Goal: Information Seeking & Learning: Learn about a topic

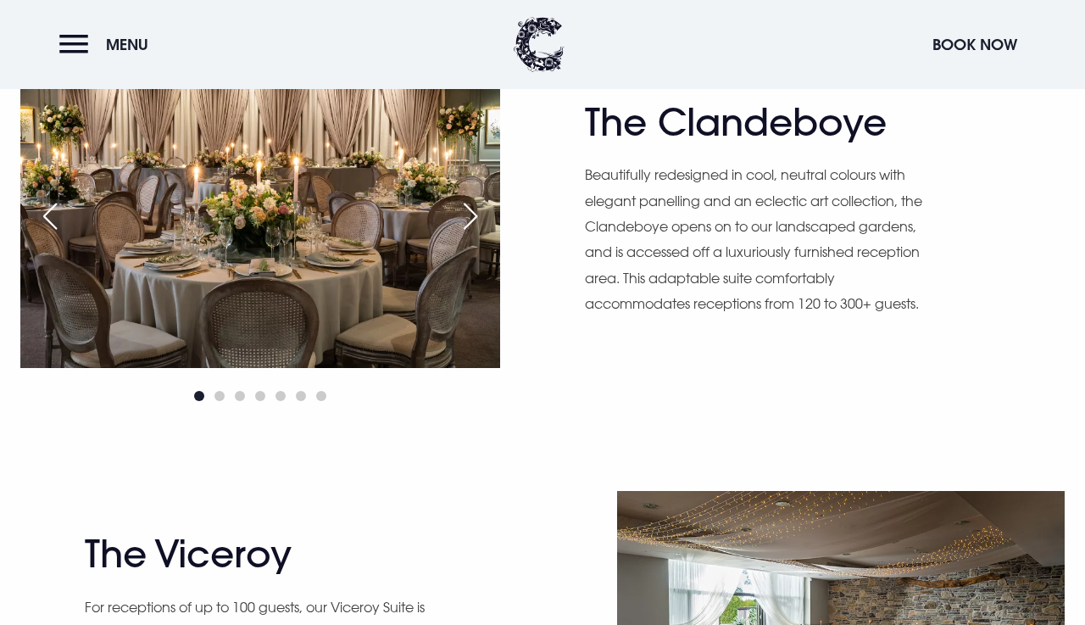
scroll to position [913, 0]
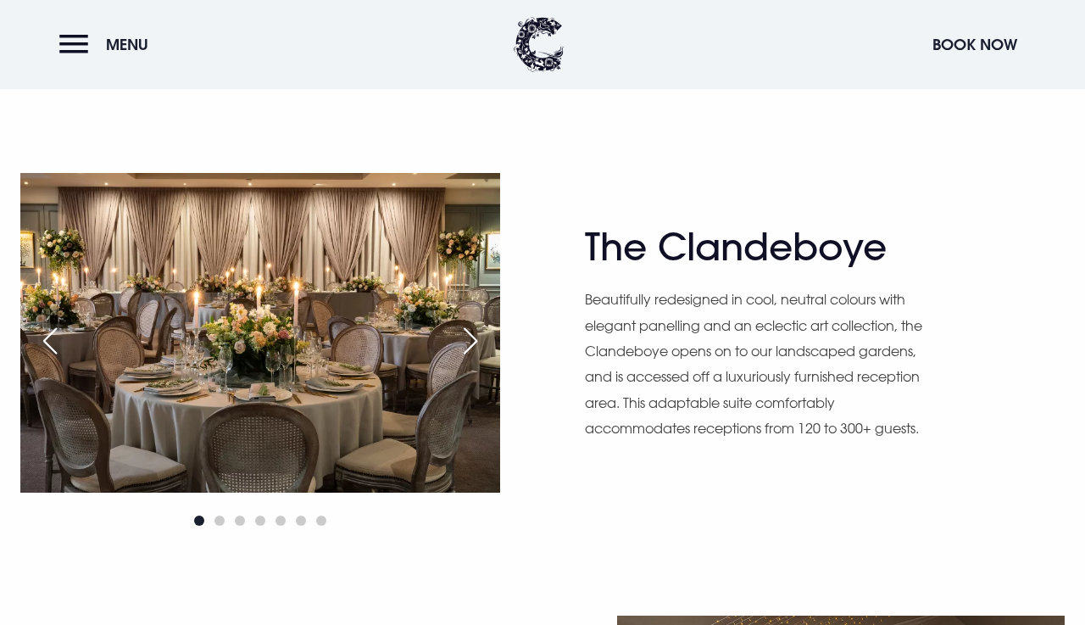
click at [472, 346] on div "Next slide" at bounding box center [470, 340] width 42 height 37
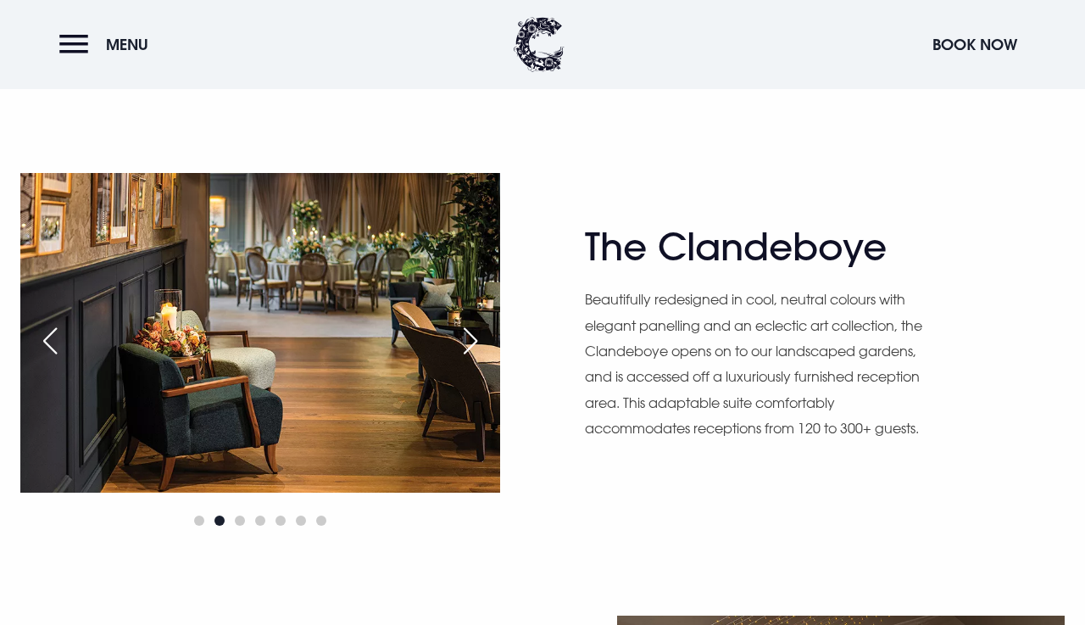
click at [472, 346] on div "Next slide" at bounding box center [470, 340] width 42 height 37
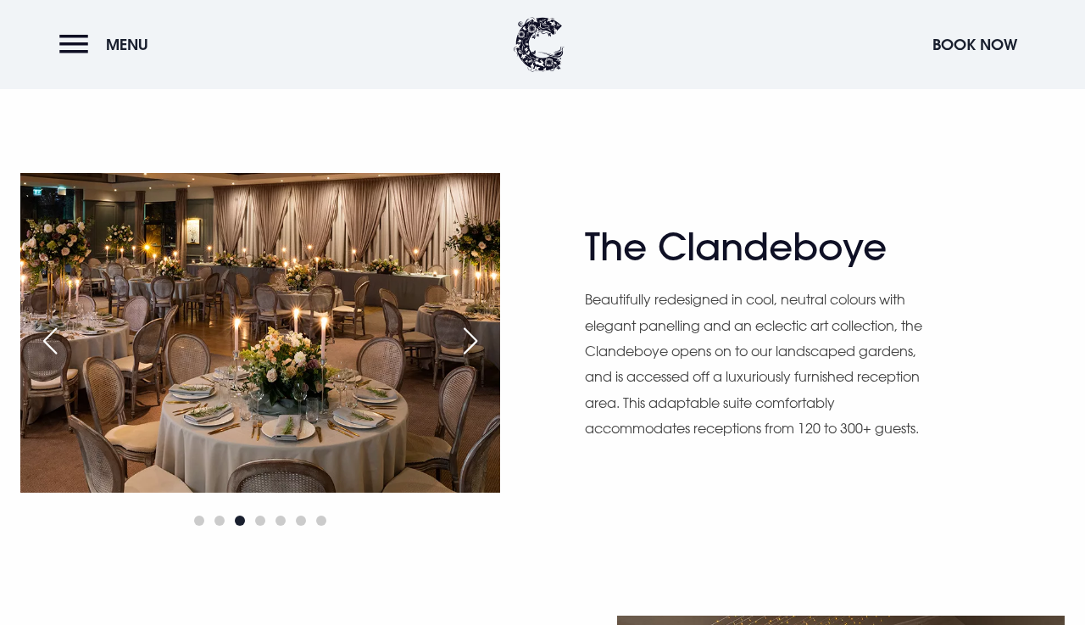
click at [472, 346] on div "Next slide" at bounding box center [470, 340] width 42 height 37
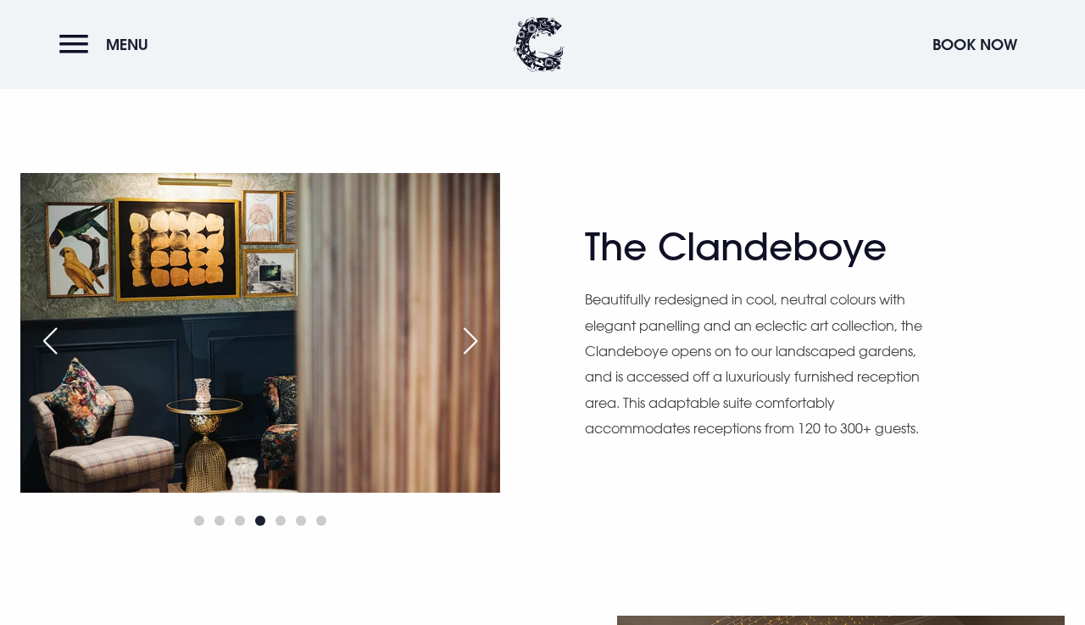
click at [472, 346] on div "Next slide" at bounding box center [470, 340] width 42 height 37
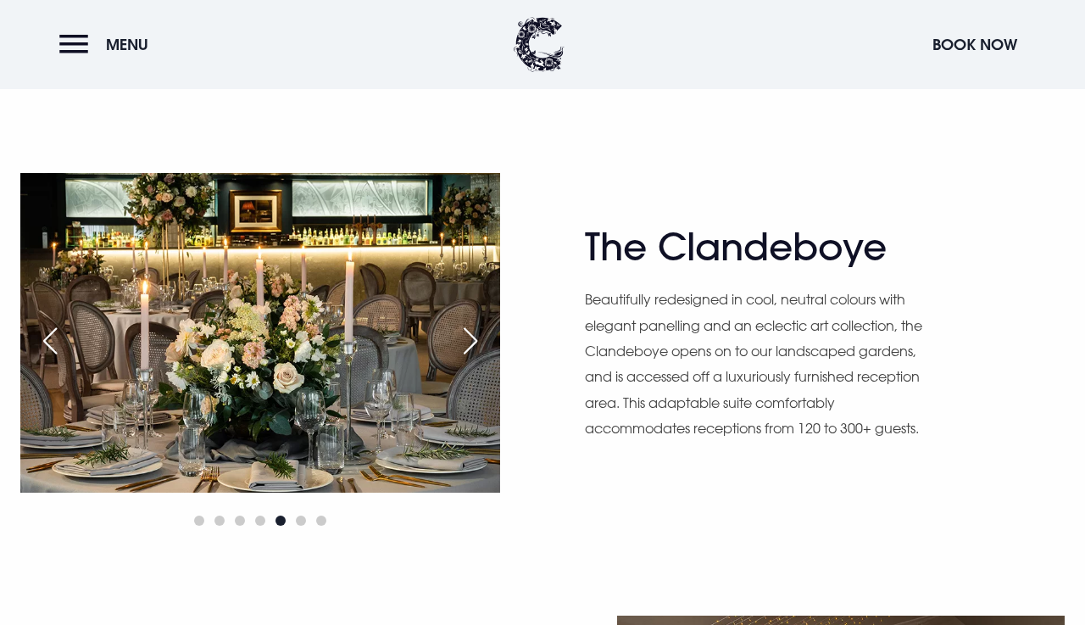
click at [472, 346] on div "Next slide" at bounding box center [470, 340] width 42 height 37
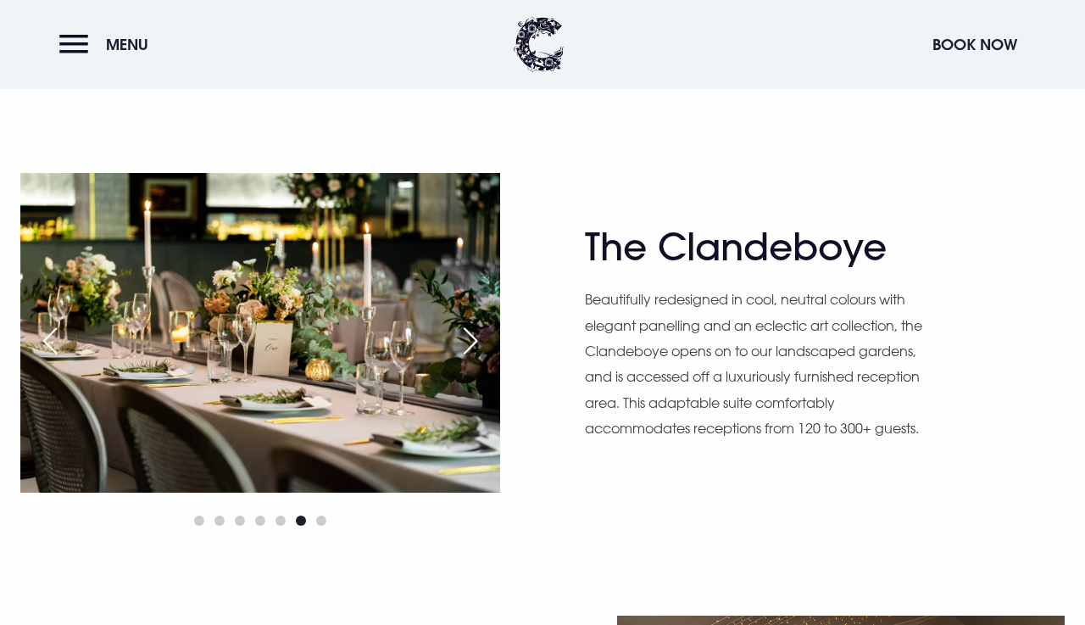
click at [472, 346] on div "Next slide" at bounding box center [470, 340] width 42 height 37
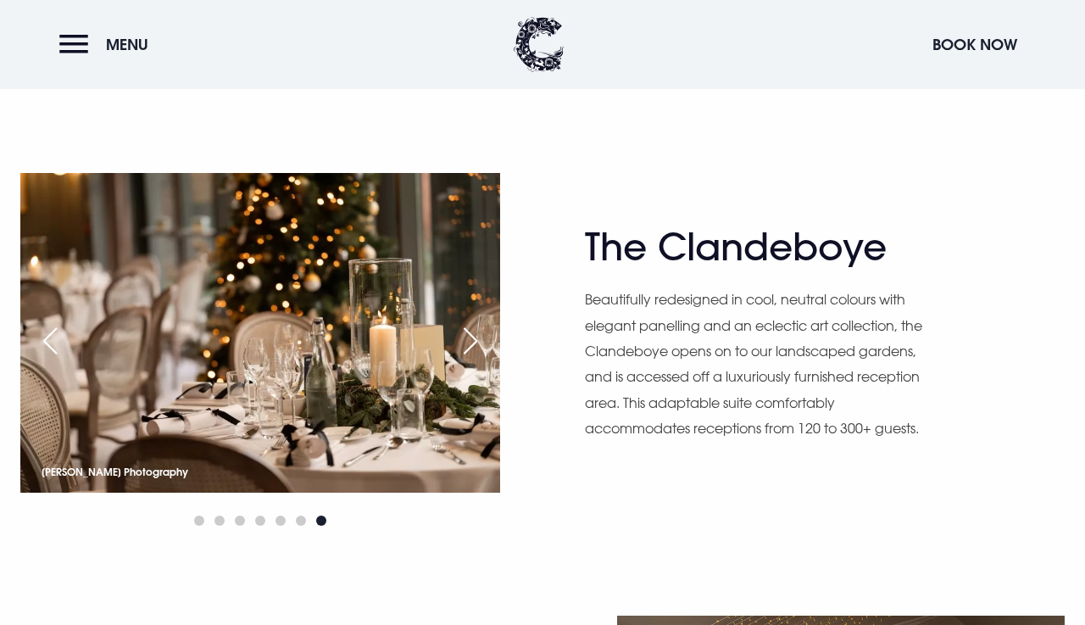
click at [472, 346] on div "Next slide" at bounding box center [470, 340] width 42 height 37
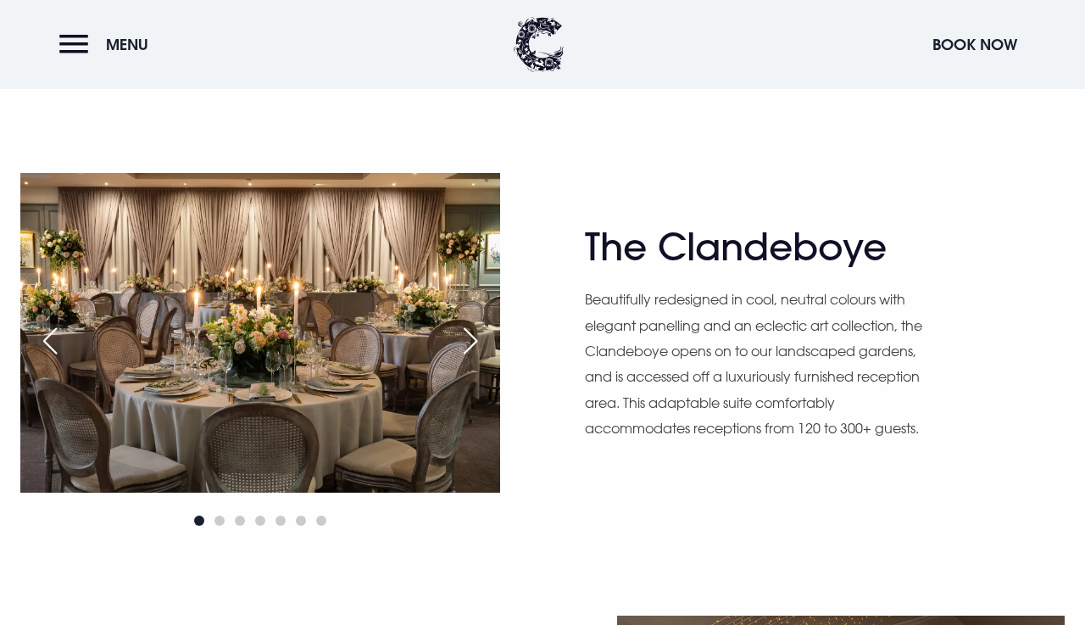
click at [472, 346] on div "Next slide" at bounding box center [470, 340] width 42 height 37
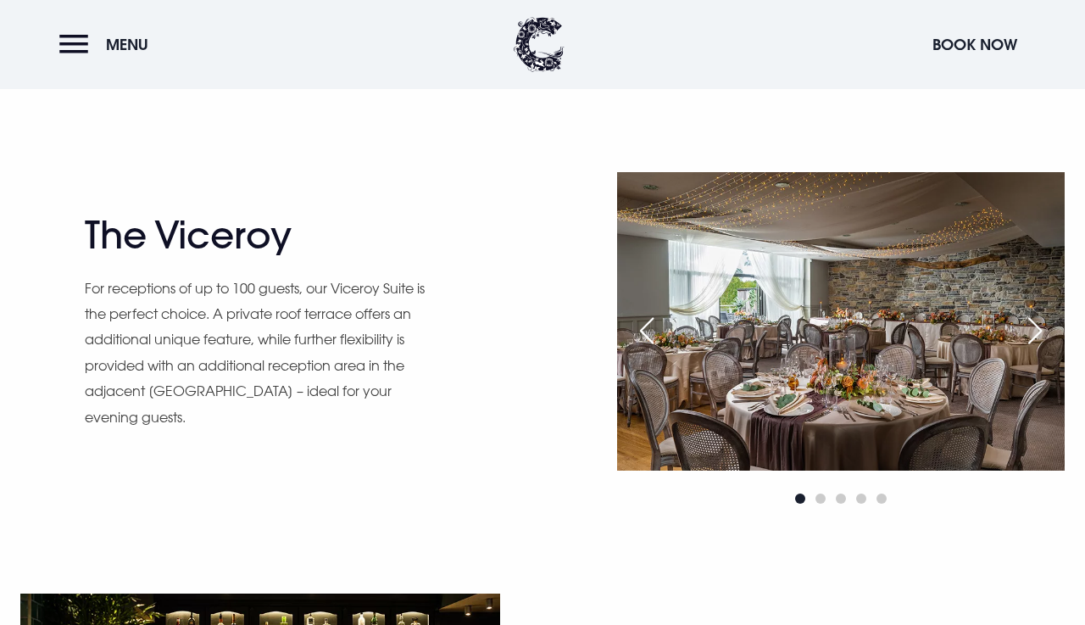
scroll to position [1365, 0]
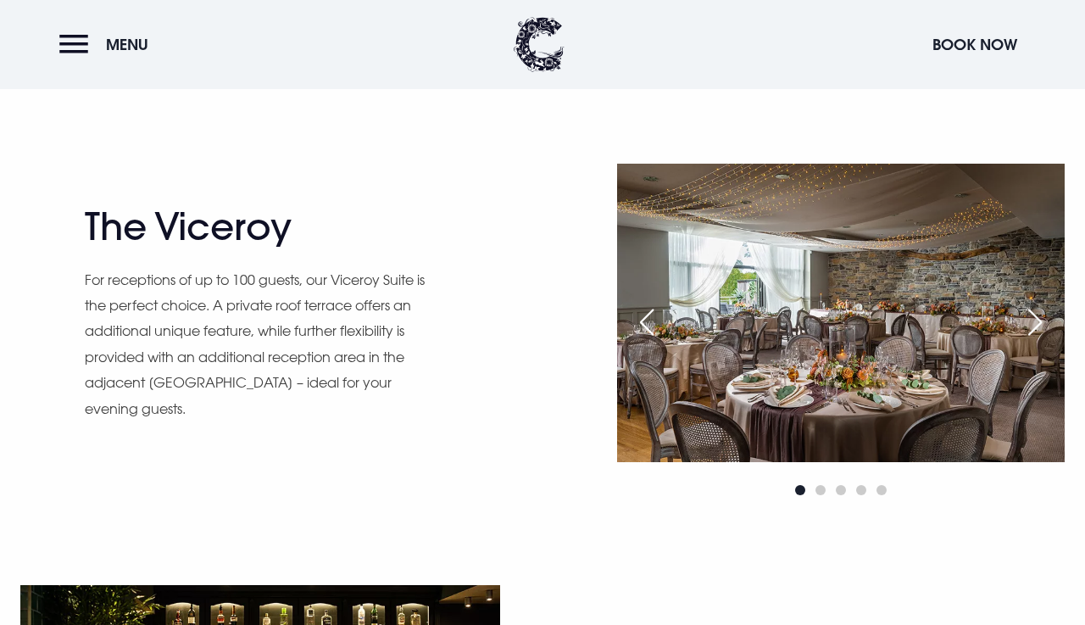
click at [1040, 327] on div "Next slide" at bounding box center [1035, 321] width 42 height 37
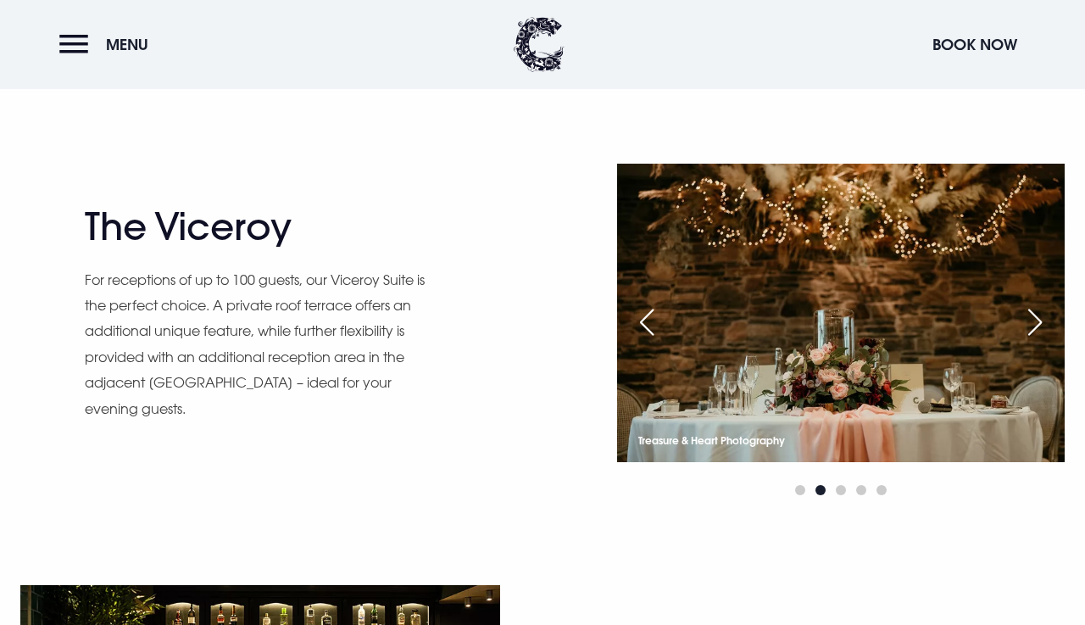
click at [1040, 327] on div "Next slide" at bounding box center [1035, 321] width 42 height 37
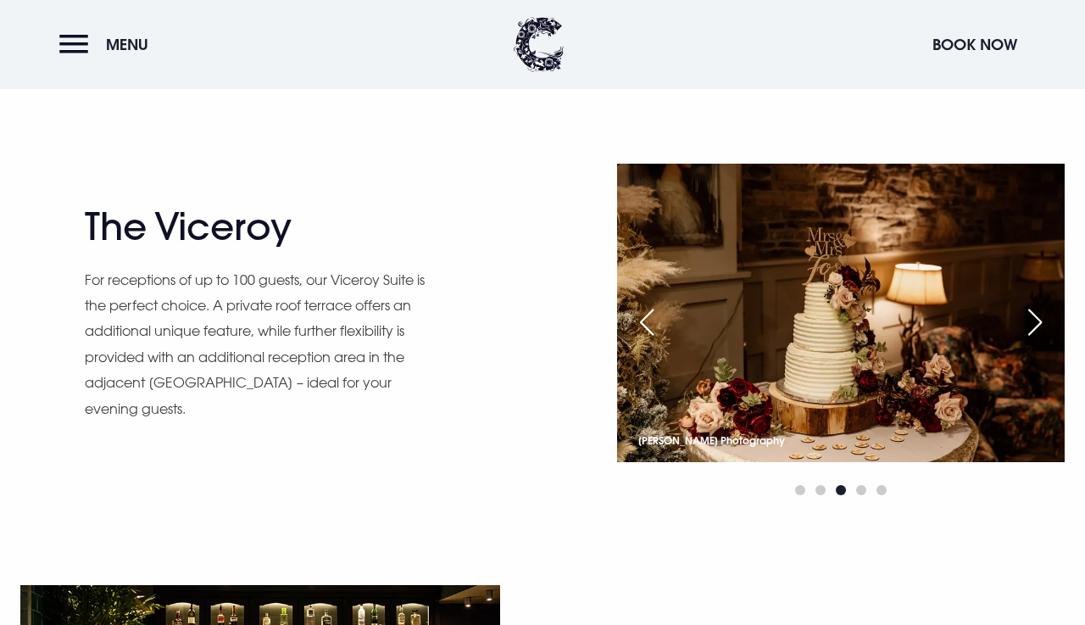
click at [1040, 327] on div "Next slide" at bounding box center [1035, 321] width 42 height 37
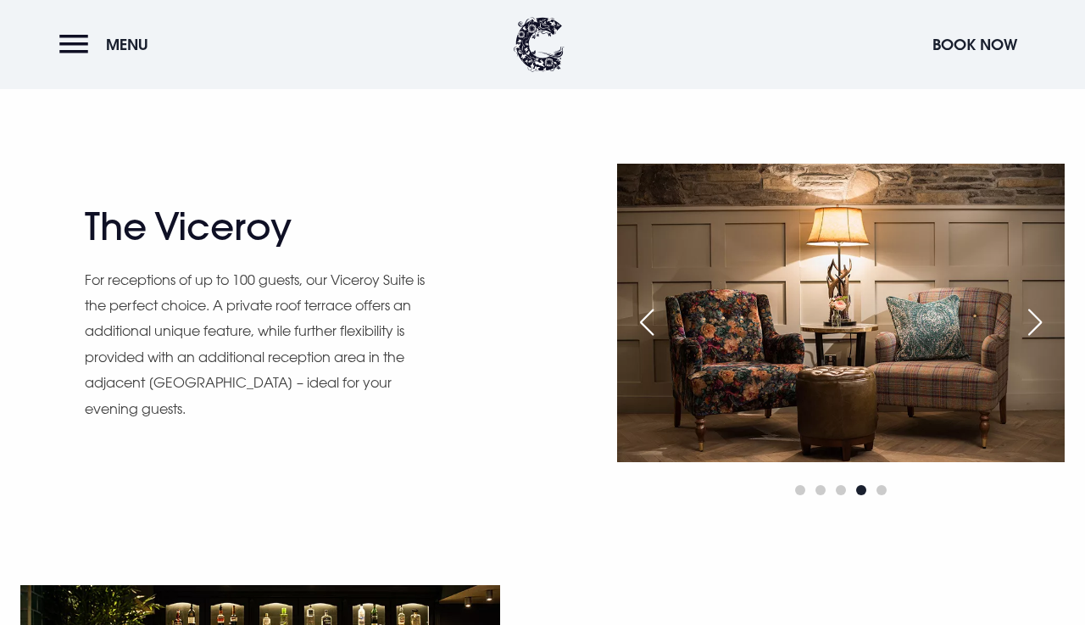
click at [1040, 327] on div "Next slide" at bounding box center [1035, 321] width 42 height 37
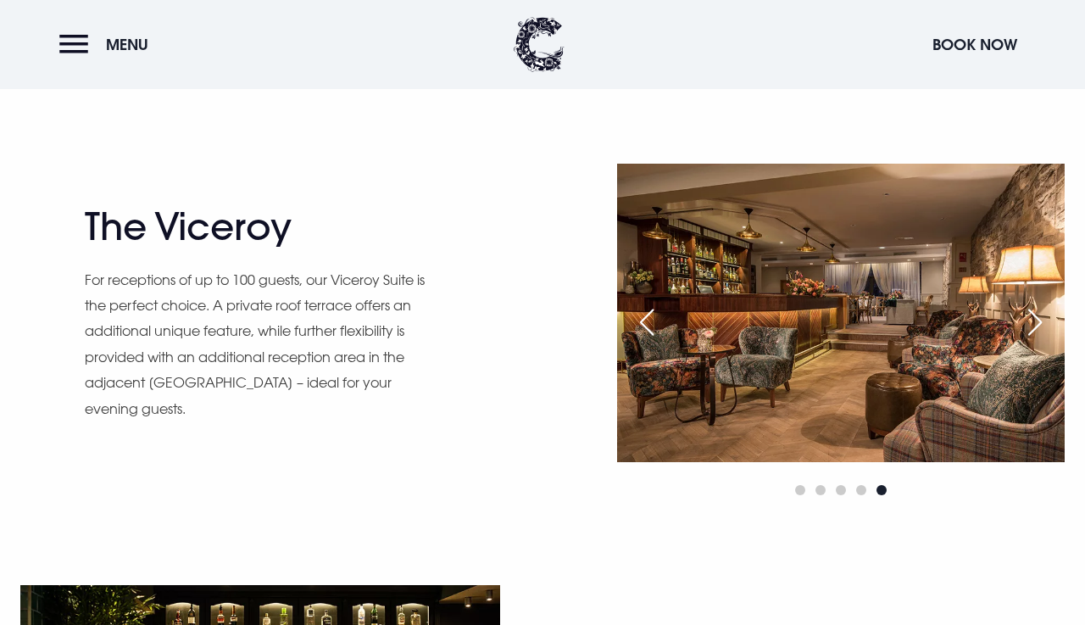
click at [1040, 327] on div "Next slide" at bounding box center [1035, 321] width 42 height 37
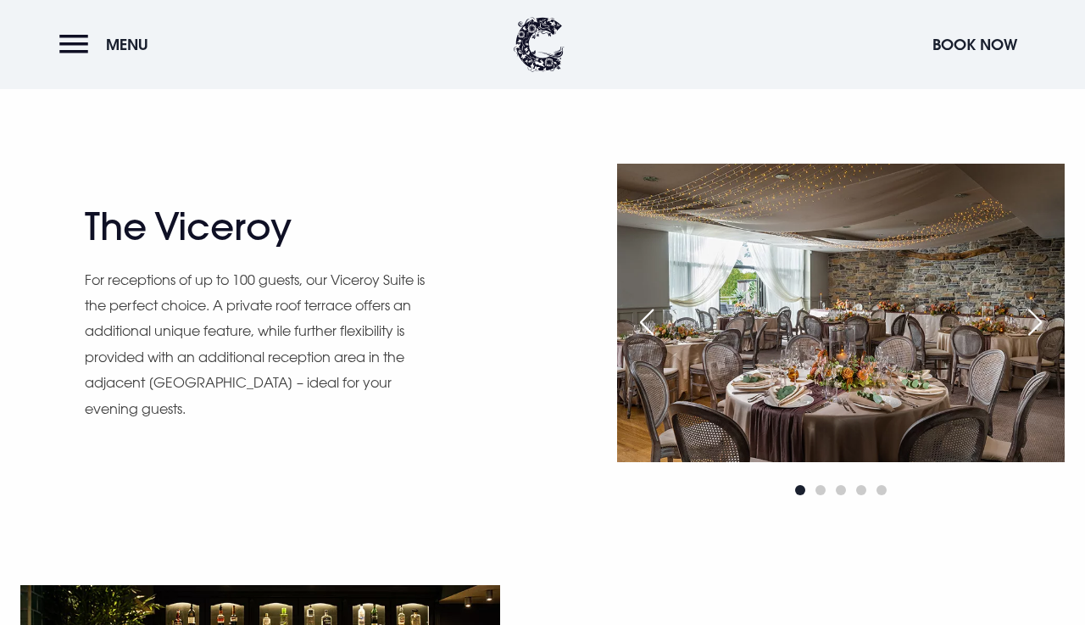
click at [1040, 327] on div "Next slide" at bounding box center [1035, 321] width 42 height 37
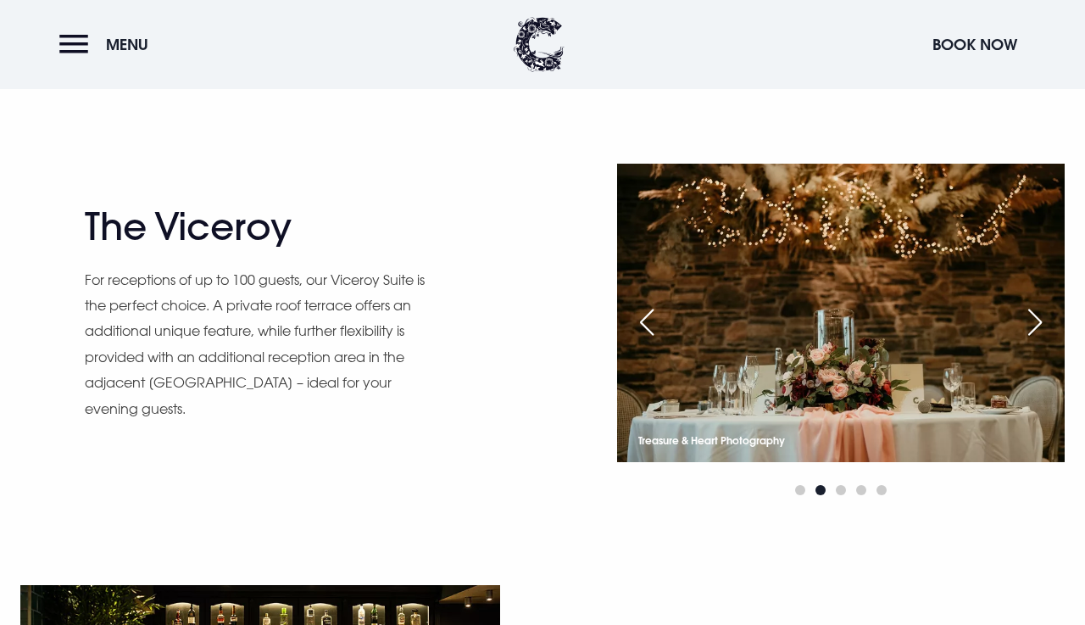
click at [1040, 327] on div "Next slide" at bounding box center [1035, 321] width 42 height 37
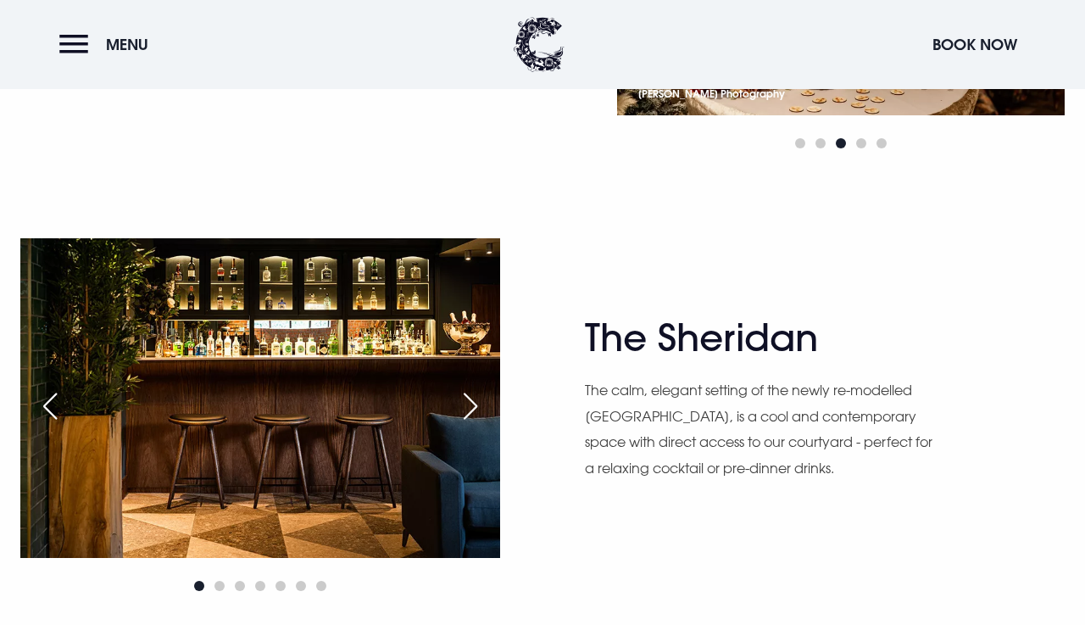
scroll to position [1742, 0]
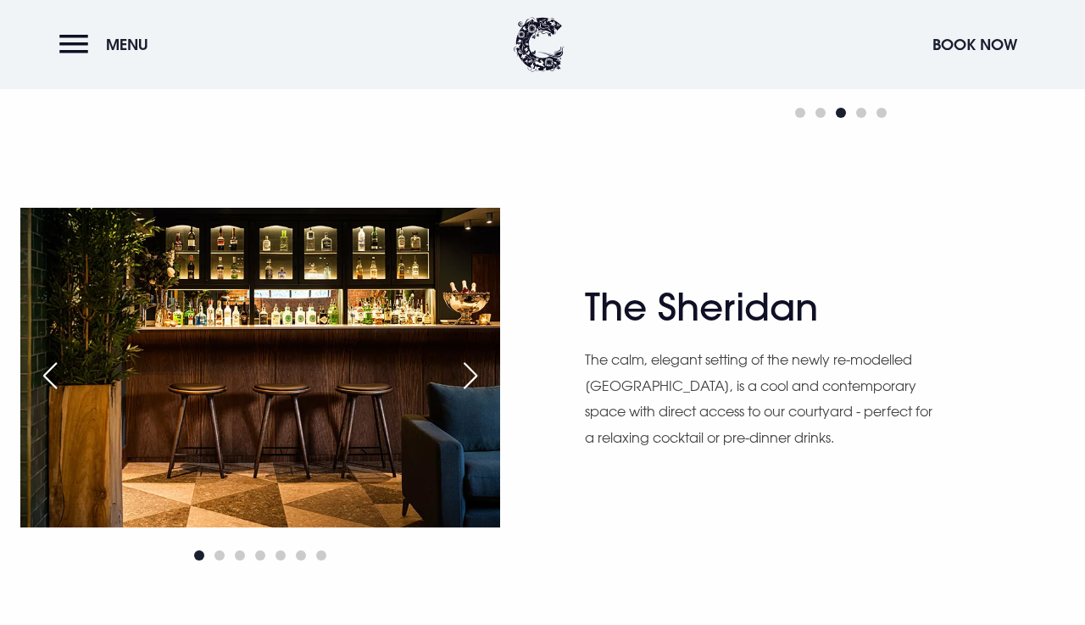
click at [466, 379] on div "Next slide" at bounding box center [470, 375] width 42 height 37
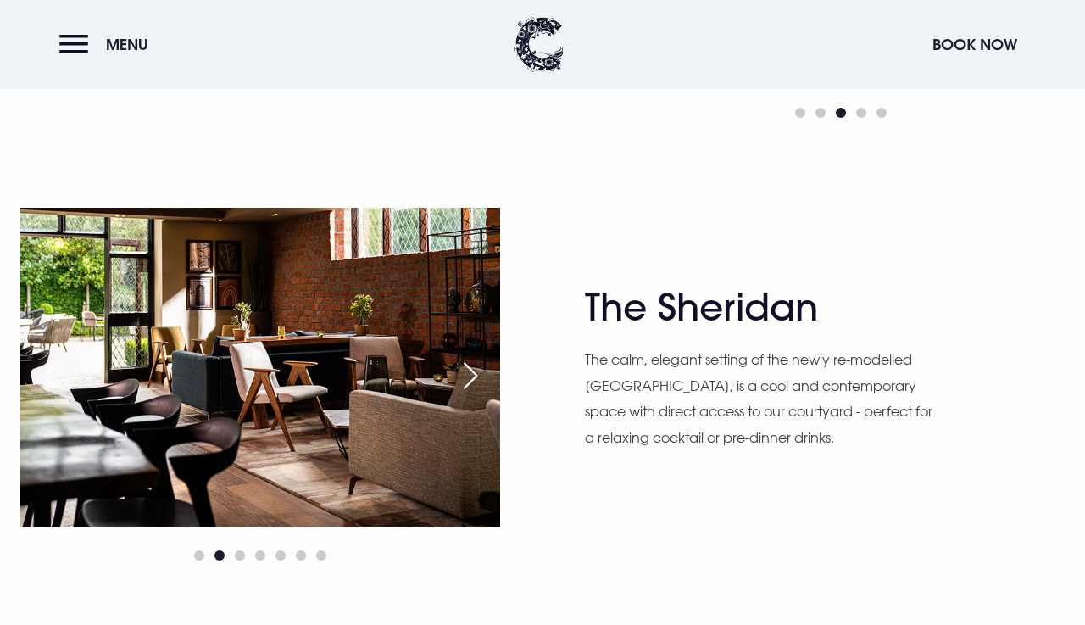
click at [466, 379] on div "Next slide" at bounding box center [470, 375] width 42 height 37
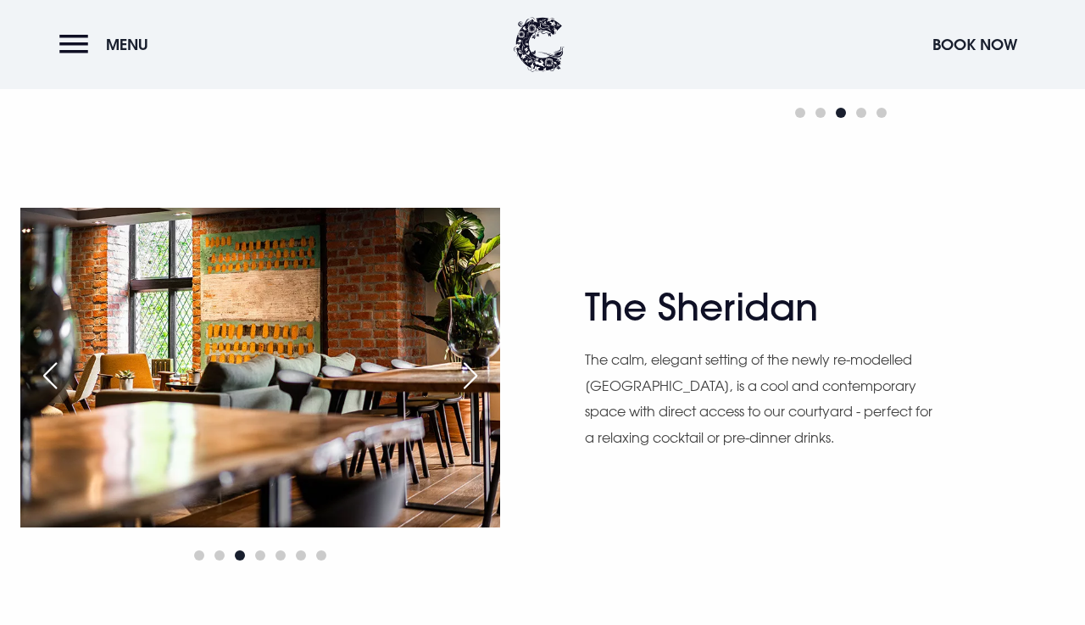
click at [466, 379] on div "Next slide" at bounding box center [470, 375] width 42 height 37
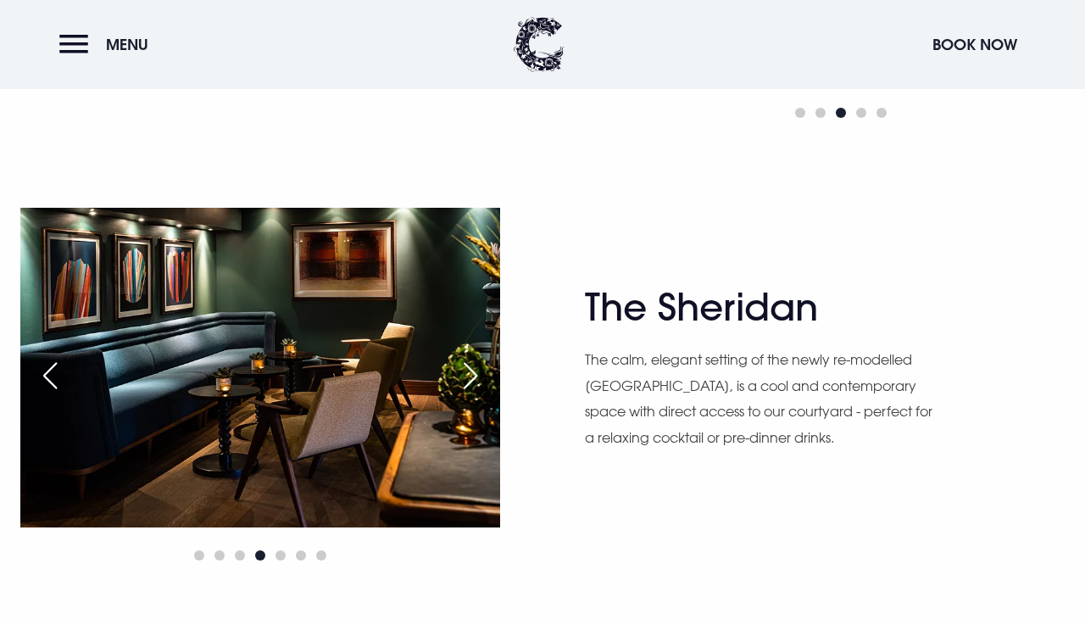
click at [466, 379] on div "Next slide" at bounding box center [470, 375] width 42 height 37
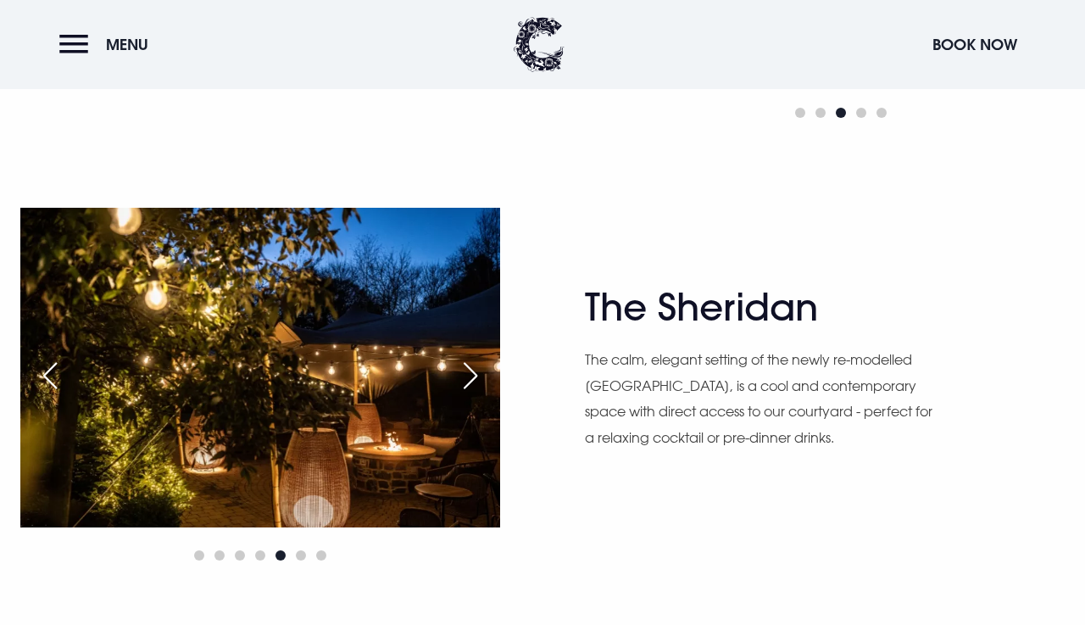
click at [466, 379] on div "Next slide" at bounding box center [470, 375] width 42 height 37
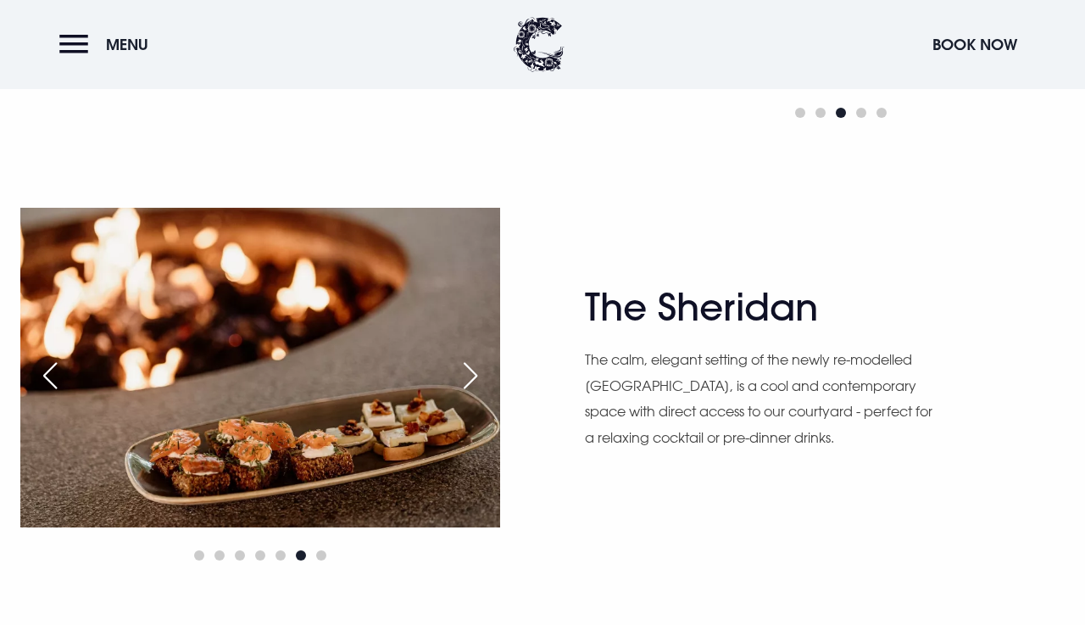
click at [466, 379] on div "Next slide" at bounding box center [470, 375] width 42 height 37
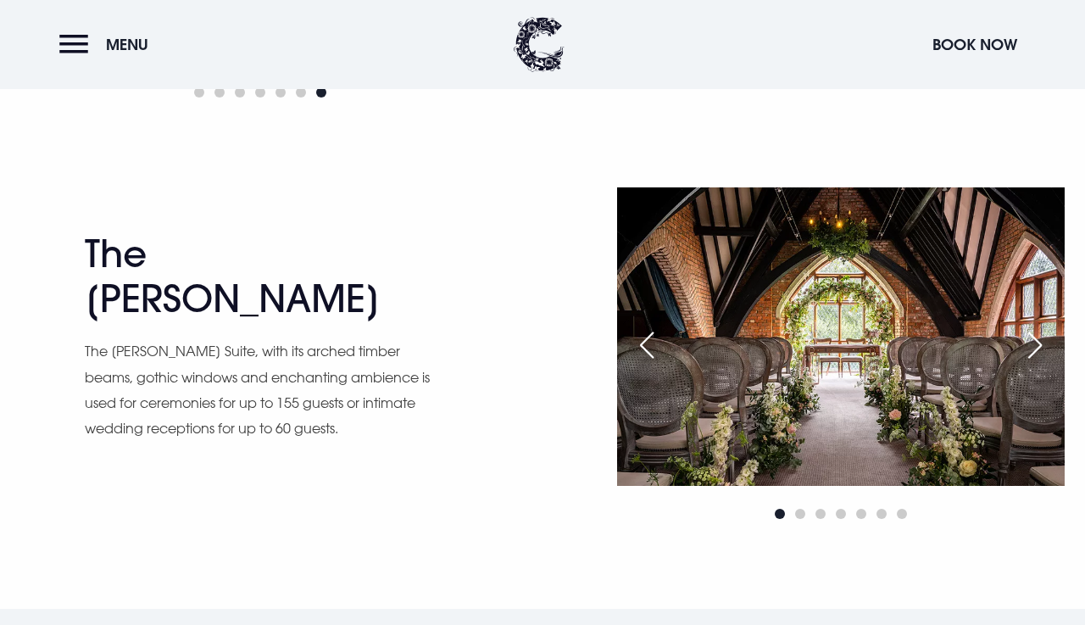
scroll to position [2207, 0]
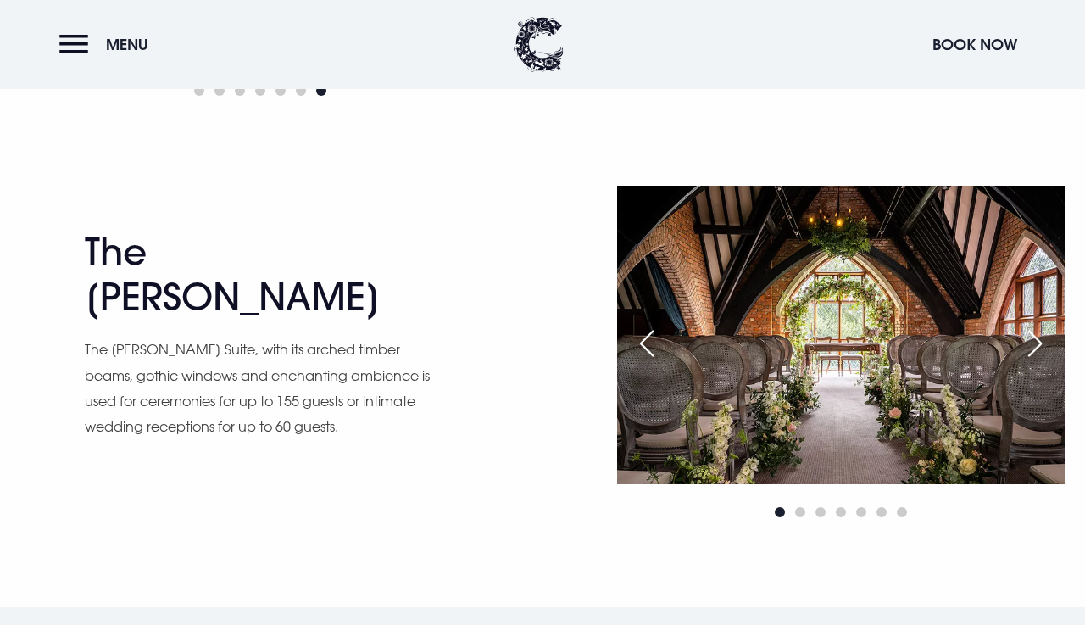
click at [1033, 342] on div "Next slide" at bounding box center [1035, 343] width 42 height 37
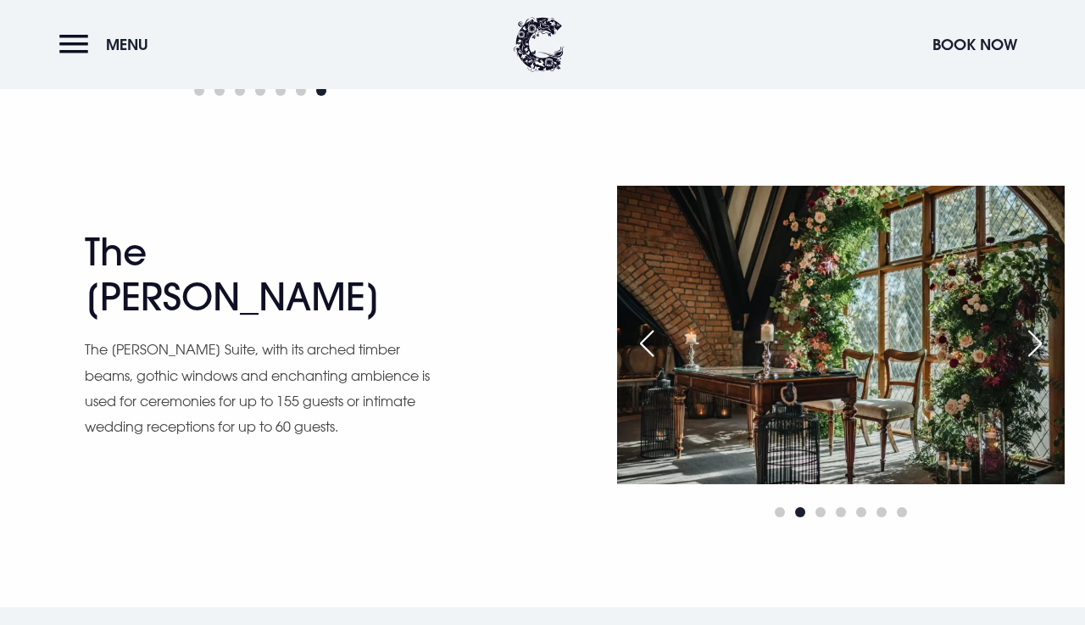
click at [1033, 342] on div "Next slide" at bounding box center [1035, 343] width 42 height 37
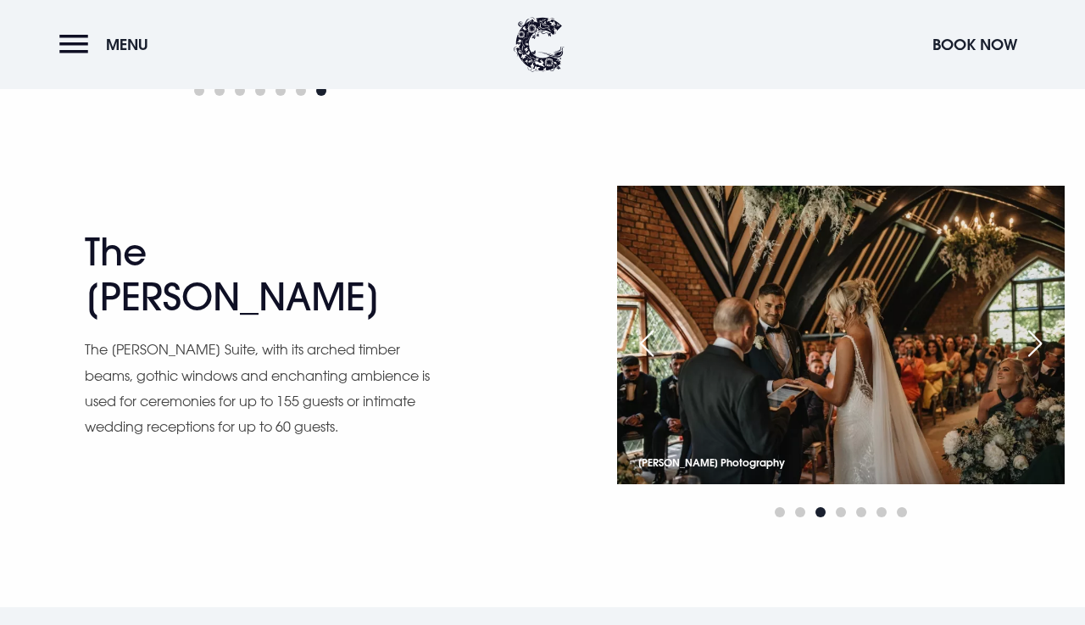
click at [1033, 342] on div "Next slide" at bounding box center [1035, 343] width 42 height 37
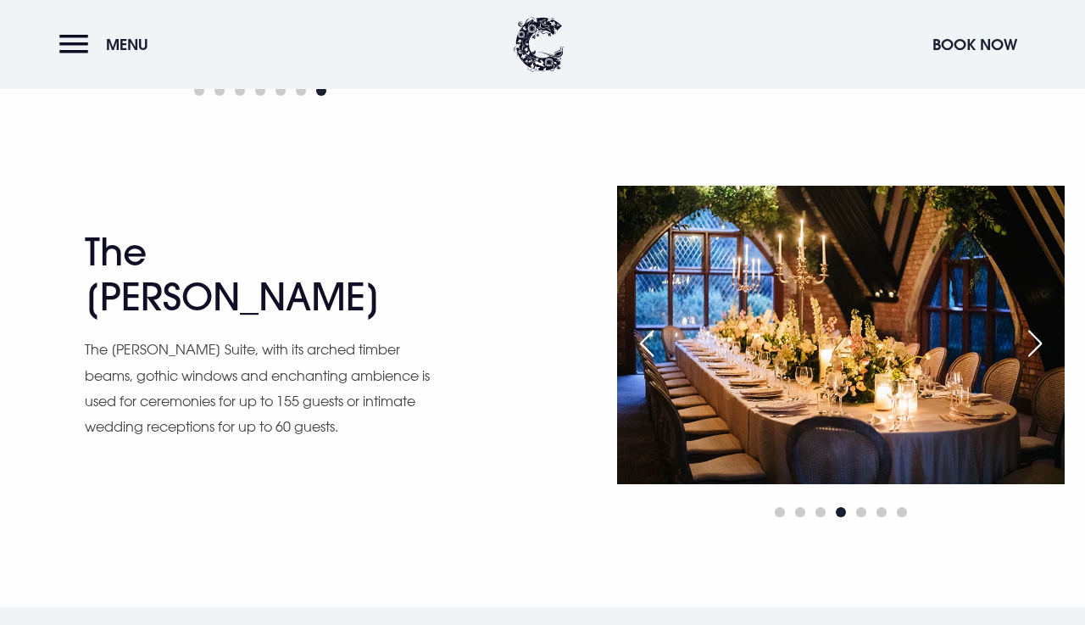
click at [1033, 342] on div "Next slide" at bounding box center [1035, 343] width 42 height 37
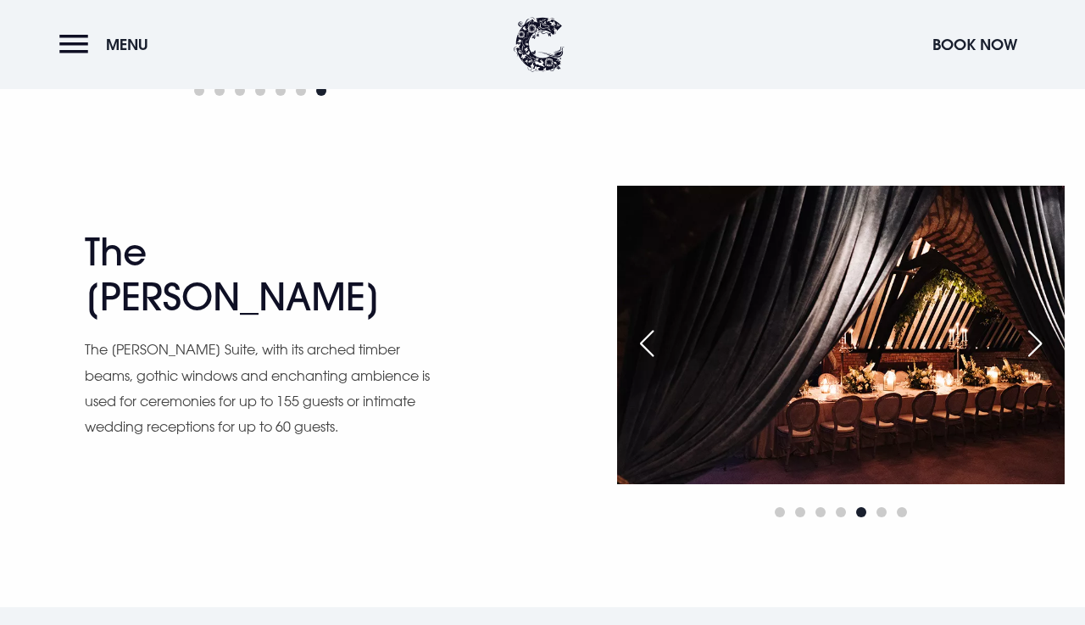
click at [1033, 342] on div "Next slide" at bounding box center [1035, 343] width 42 height 37
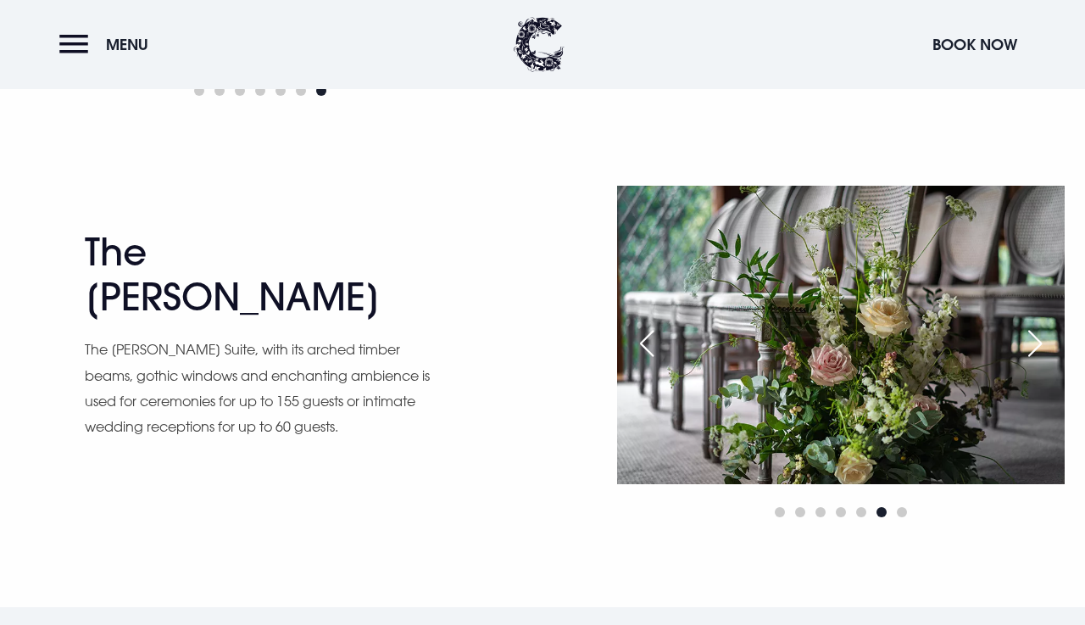
click at [1033, 342] on div "Next slide" at bounding box center [1035, 343] width 42 height 37
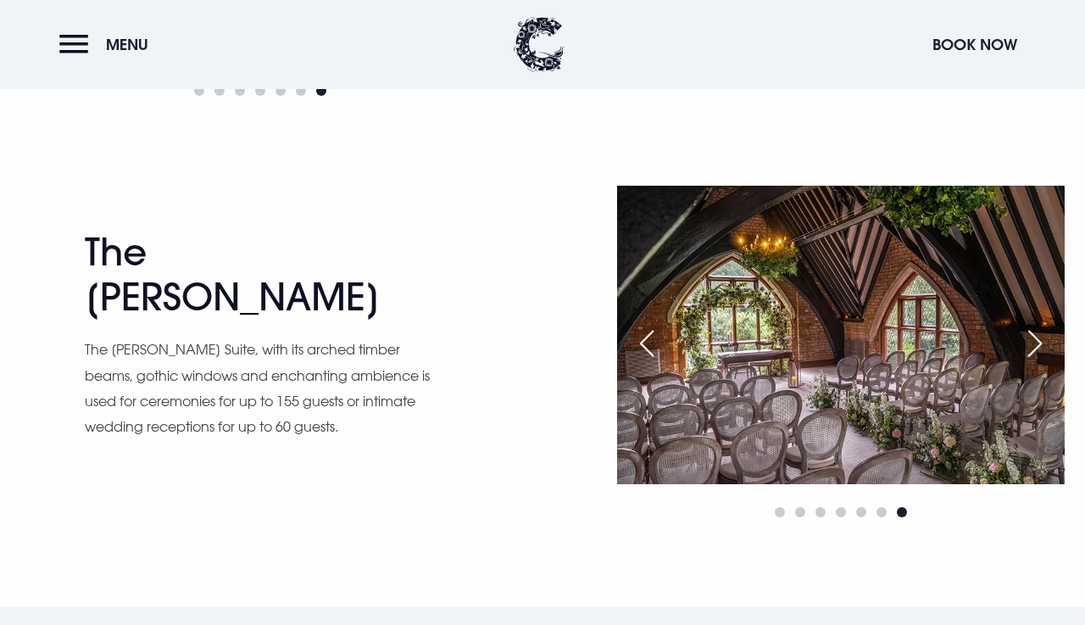
click at [1033, 342] on div "Next slide" at bounding box center [1035, 343] width 42 height 37
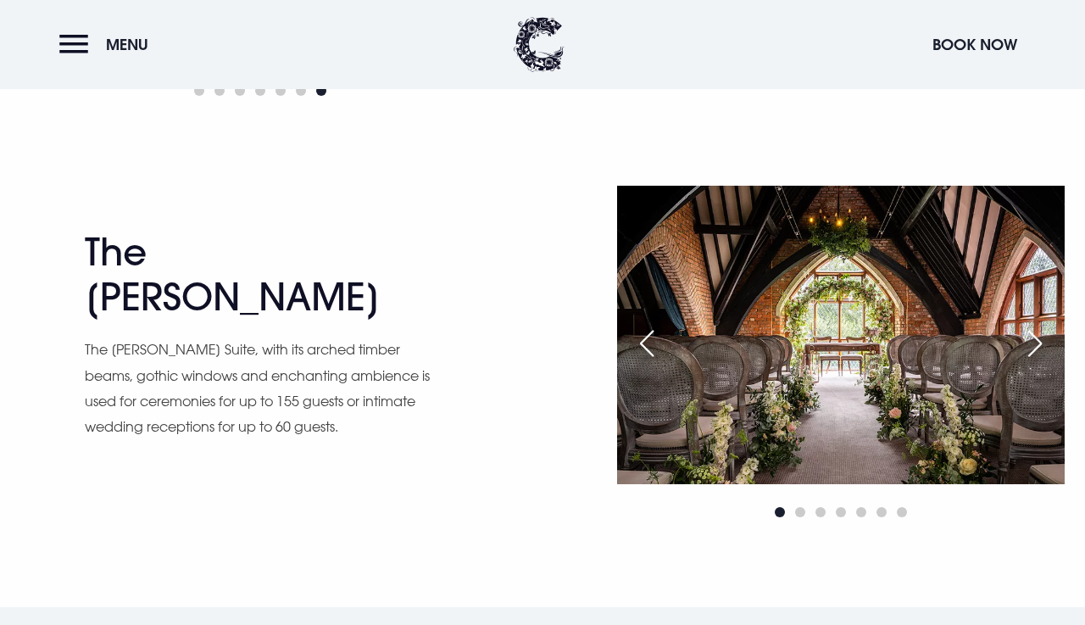
click at [1033, 342] on div "Next slide" at bounding box center [1035, 343] width 42 height 37
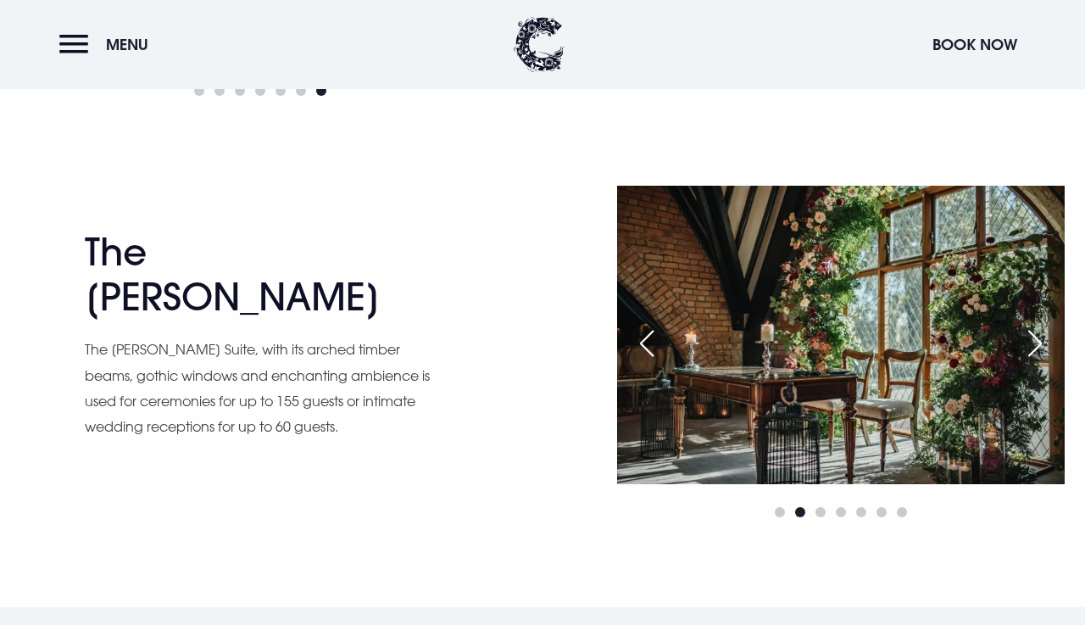
click at [1033, 342] on div "Next slide" at bounding box center [1035, 343] width 42 height 37
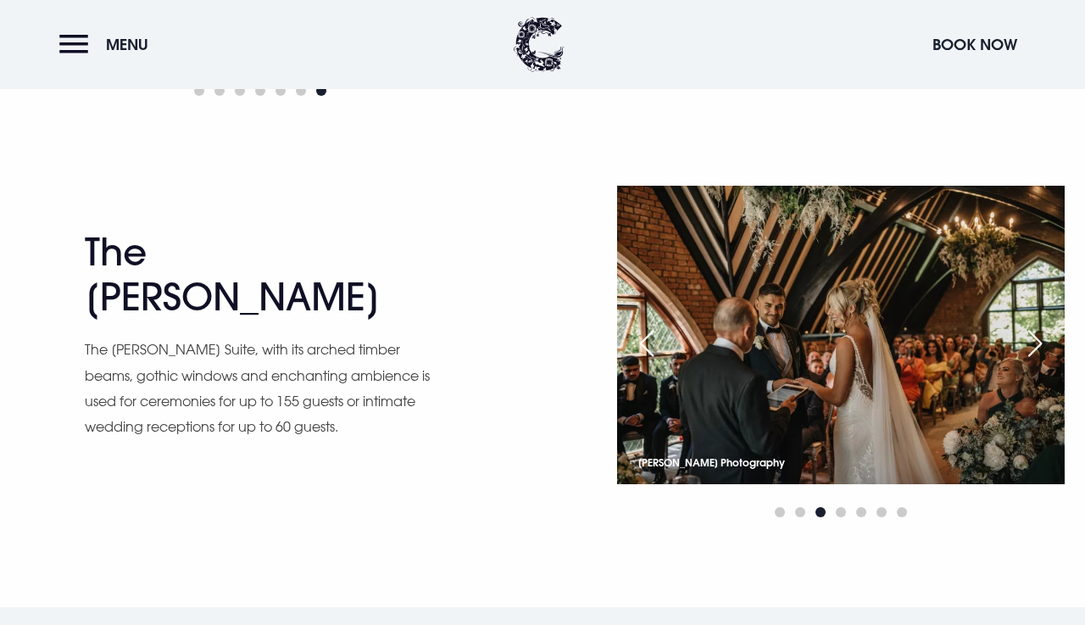
click at [1033, 342] on div "Next slide" at bounding box center [1035, 343] width 42 height 37
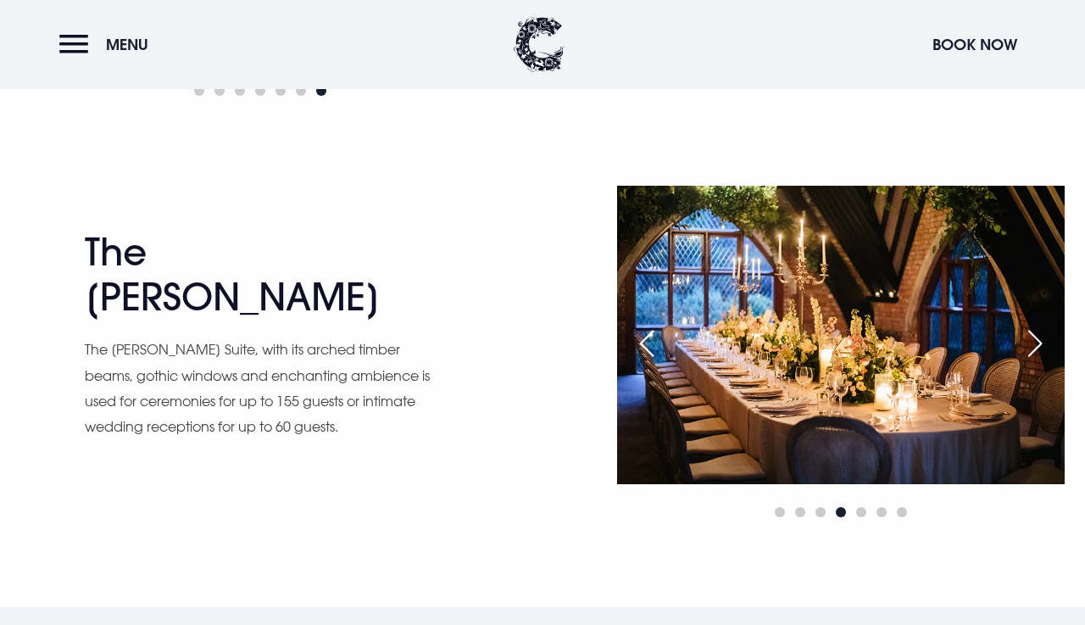
click at [1033, 342] on div "Next slide" at bounding box center [1035, 343] width 42 height 37
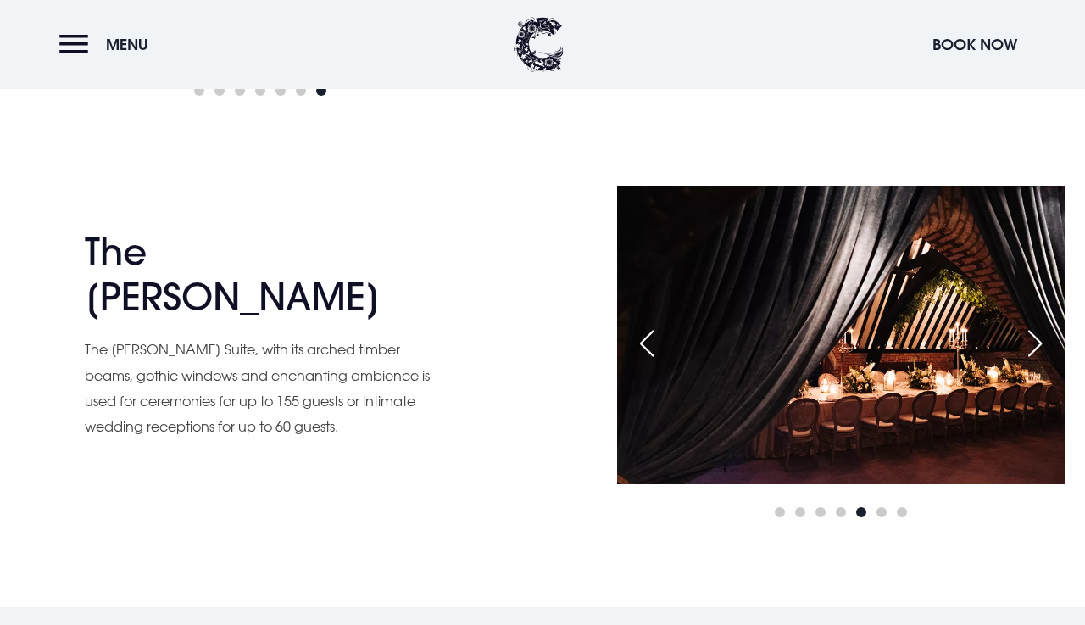
click at [1033, 342] on div "Next slide" at bounding box center [1035, 343] width 42 height 37
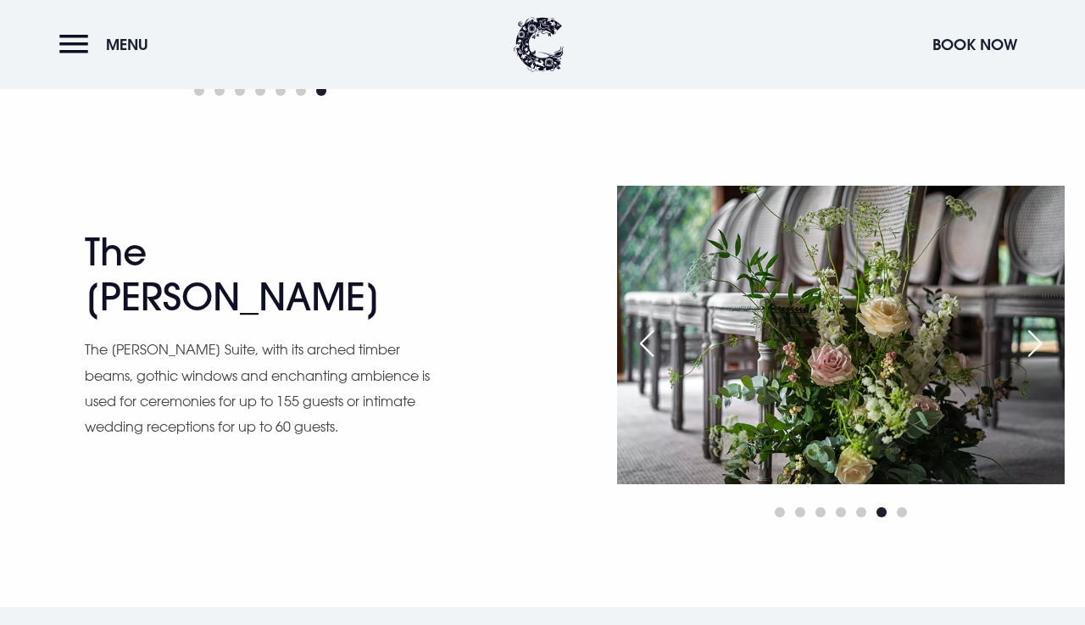
click at [1033, 342] on div "Next slide" at bounding box center [1035, 343] width 42 height 37
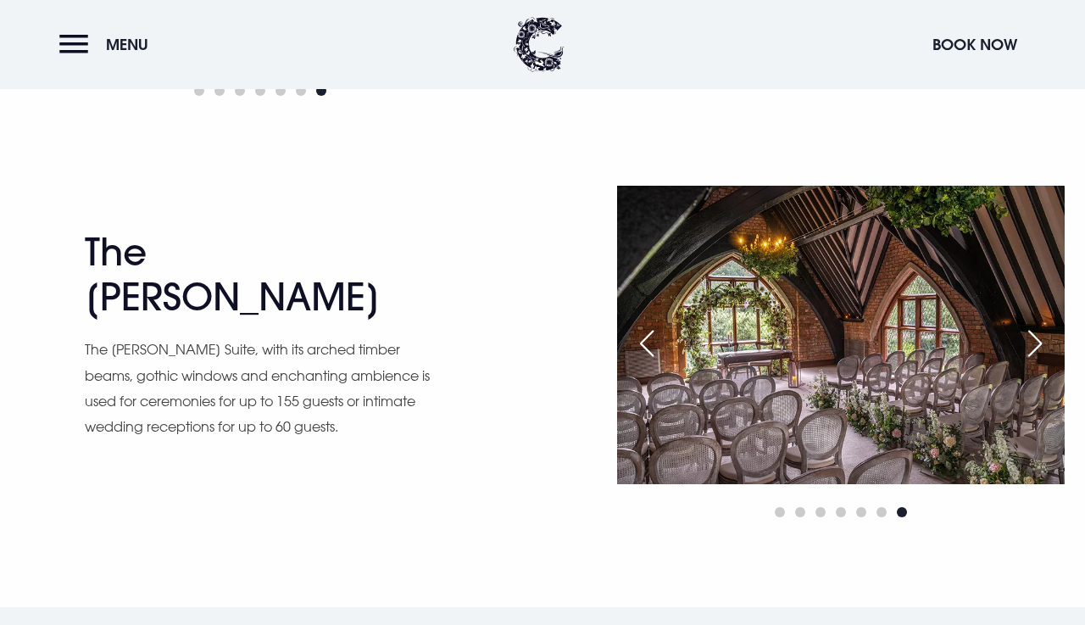
click at [1033, 342] on div "Next slide" at bounding box center [1035, 343] width 42 height 37
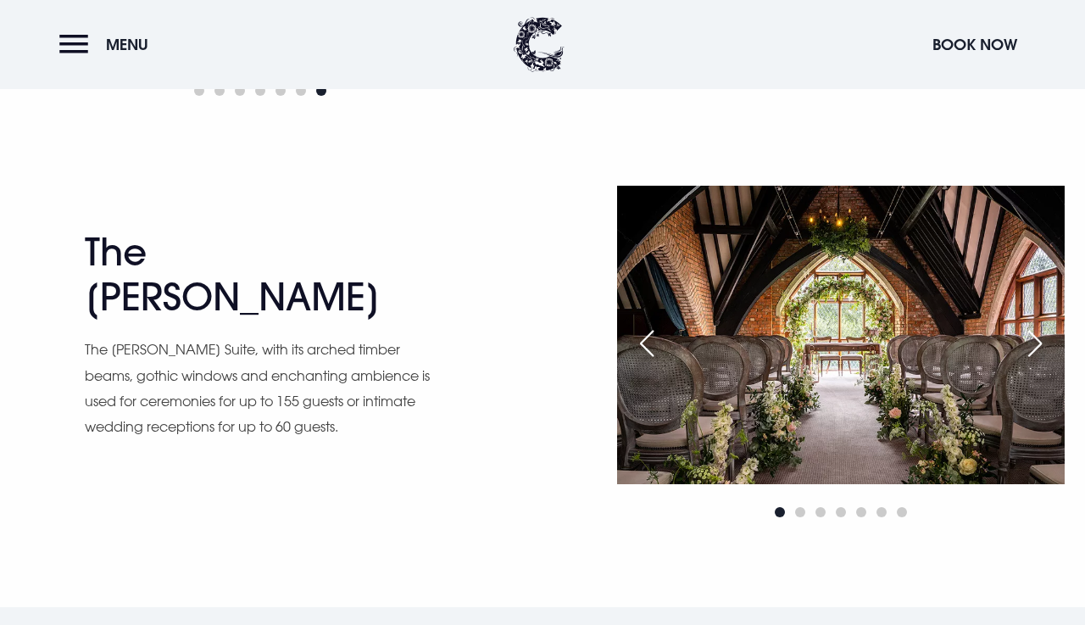
click at [1033, 342] on div "Next slide" at bounding box center [1035, 343] width 42 height 37
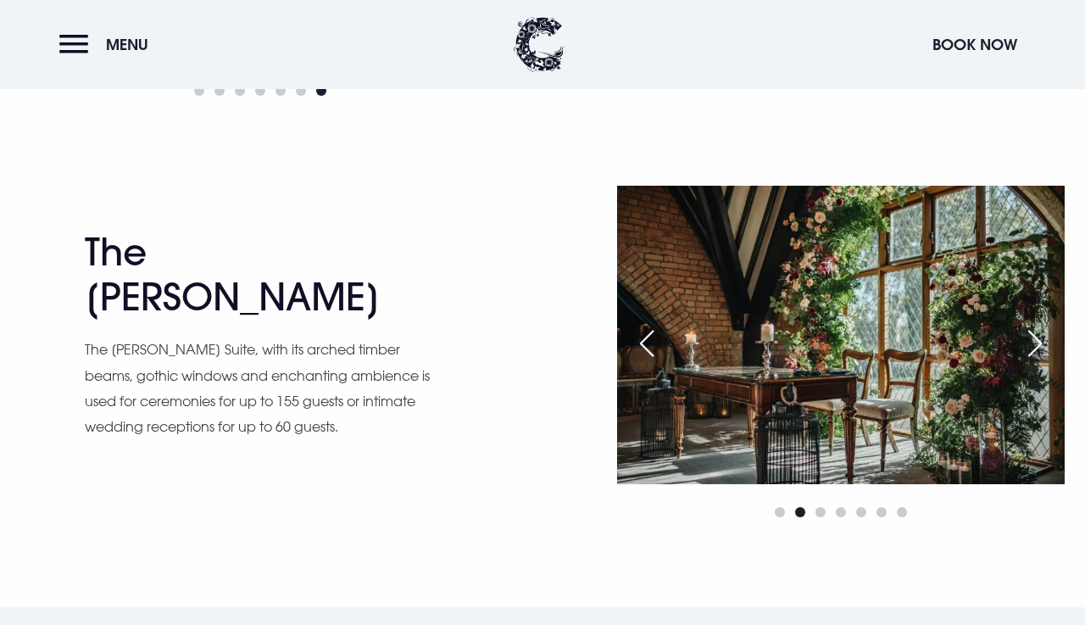
click at [1033, 342] on div "Next slide" at bounding box center [1035, 343] width 42 height 37
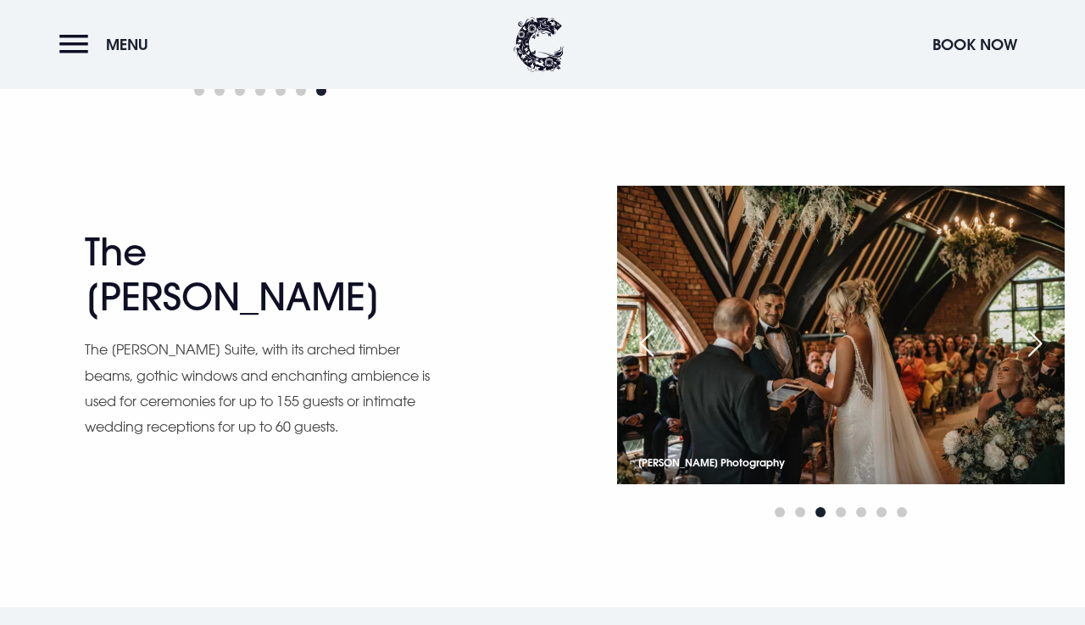
click at [1033, 342] on div "Next slide" at bounding box center [1035, 343] width 42 height 37
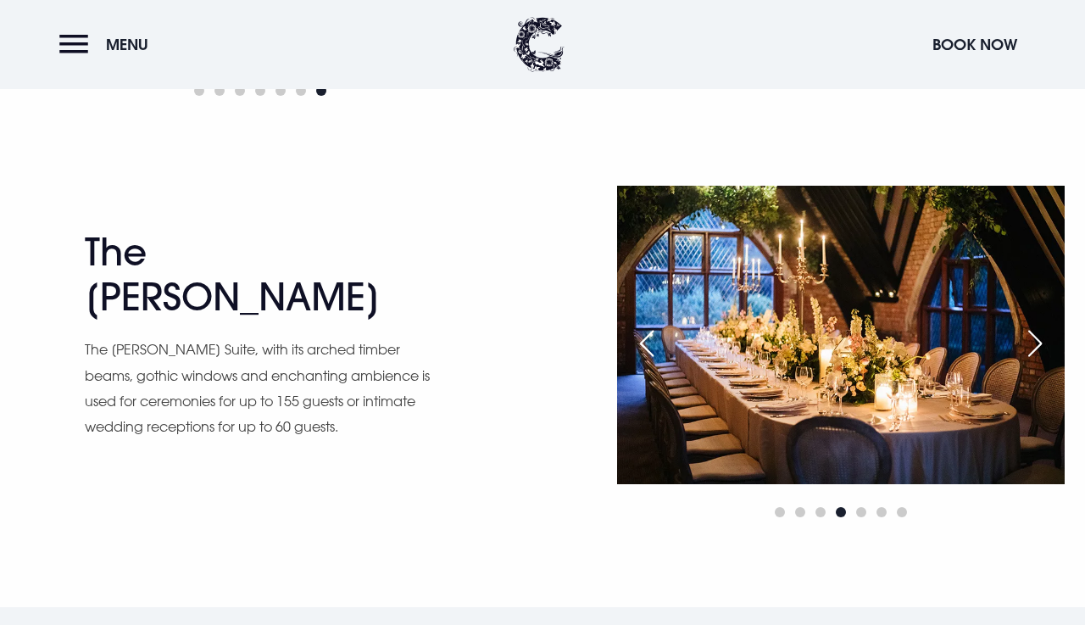
click at [1033, 342] on div "Next slide" at bounding box center [1035, 343] width 42 height 37
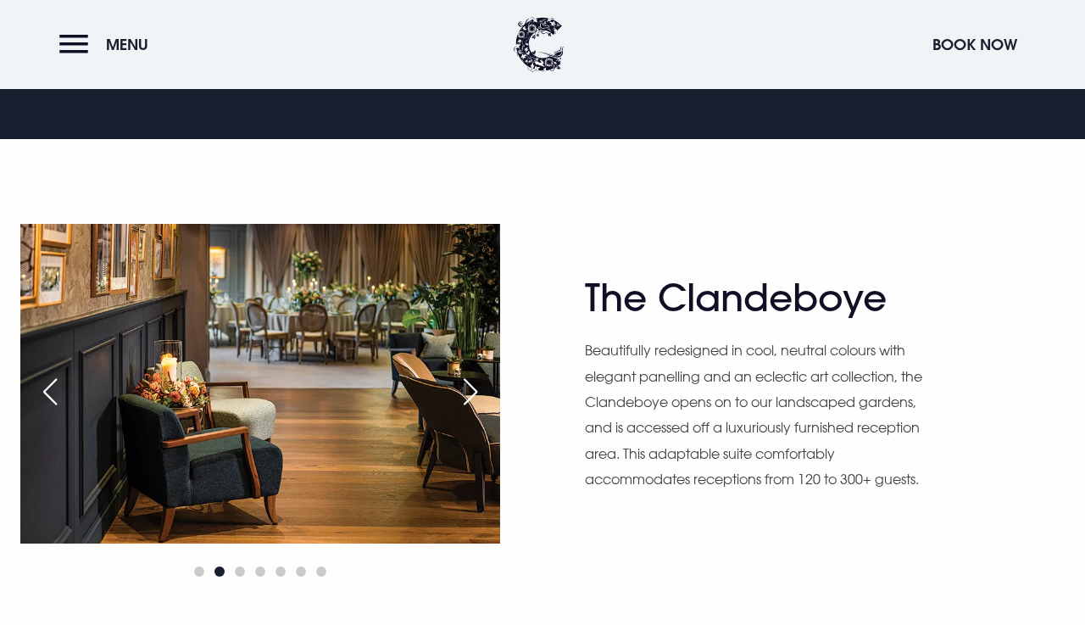
scroll to position [862, 0]
